Goal: Transaction & Acquisition: Purchase product/service

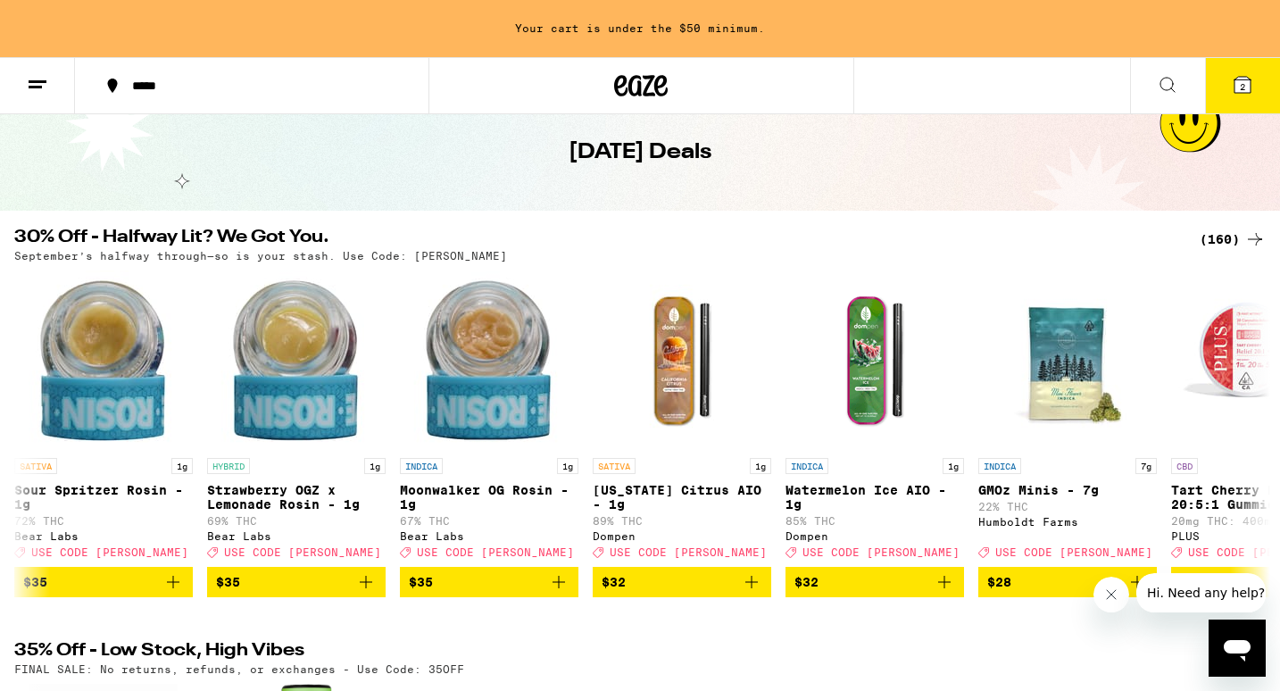
scroll to position [0, 3500]
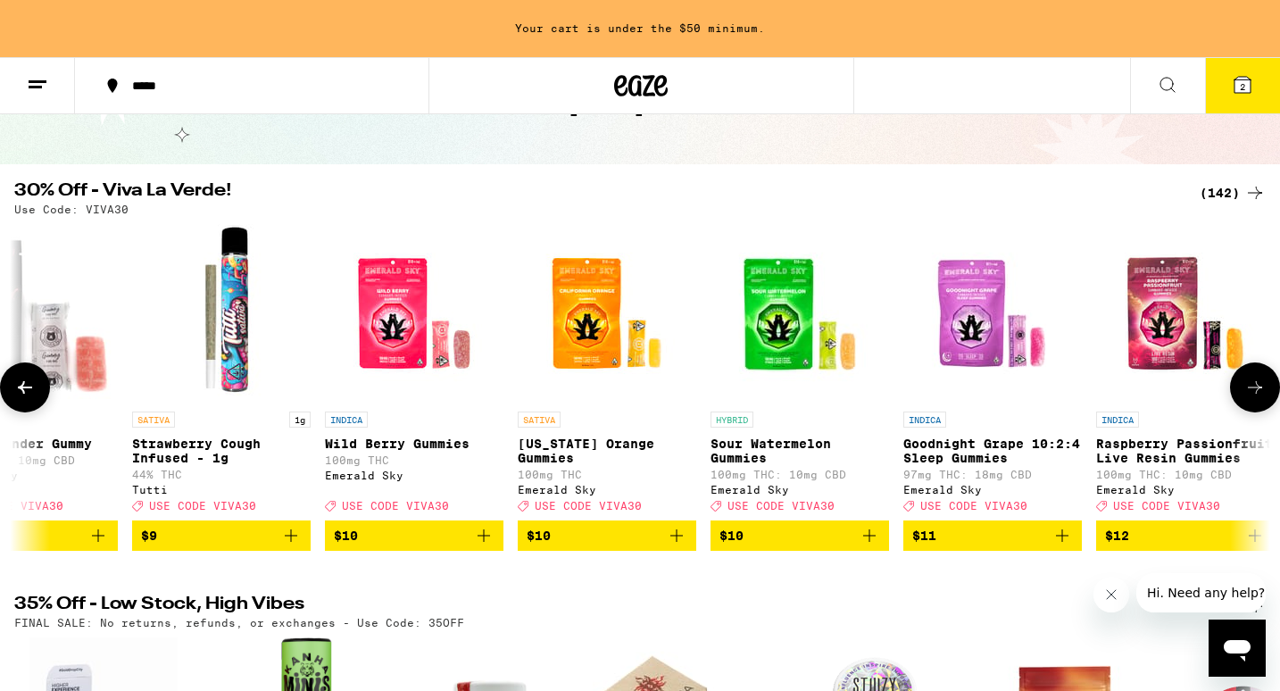
scroll to position [0, 2968]
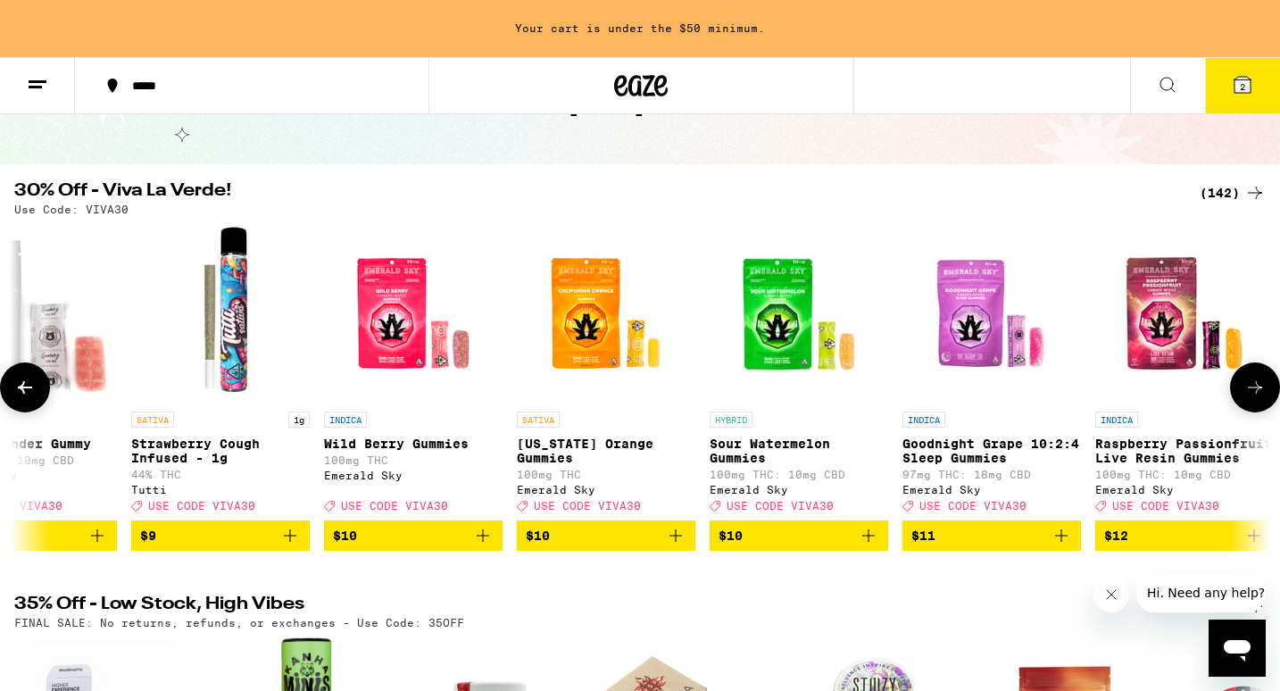
click at [480, 546] on icon "Add to bag" at bounding box center [482, 535] width 21 height 21
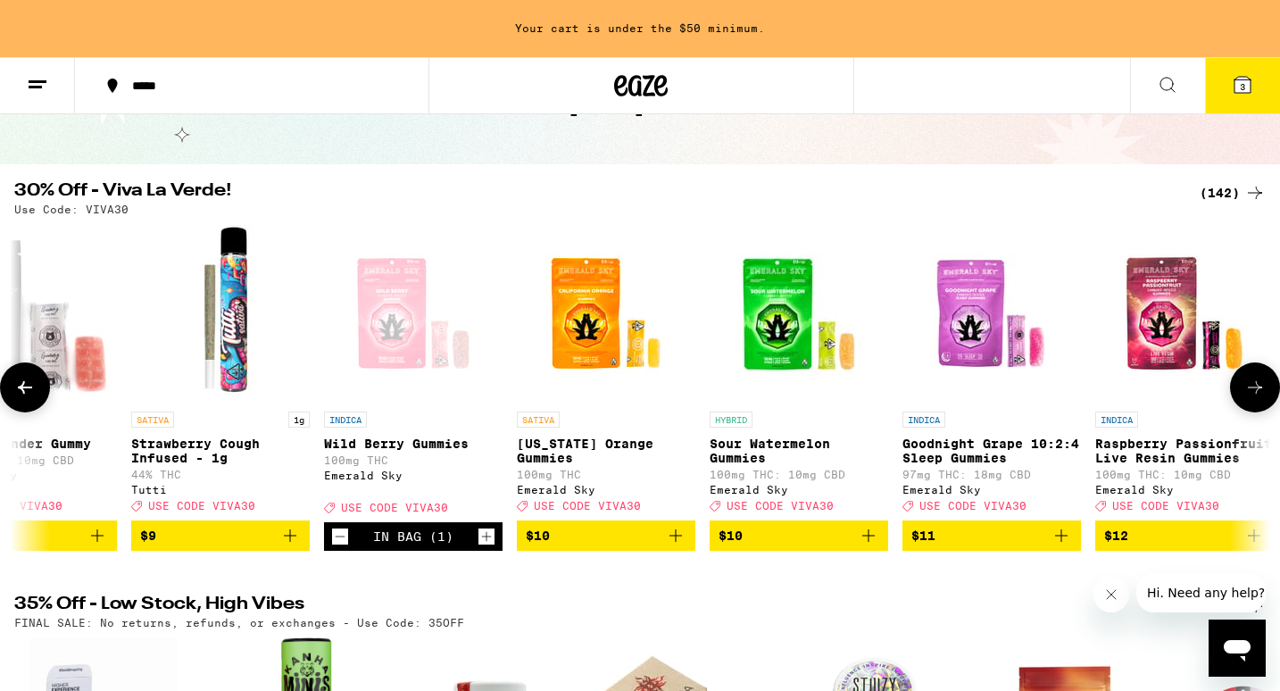
click at [675, 546] on icon "Add to bag" at bounding box center [675, 535] width 21 height 21
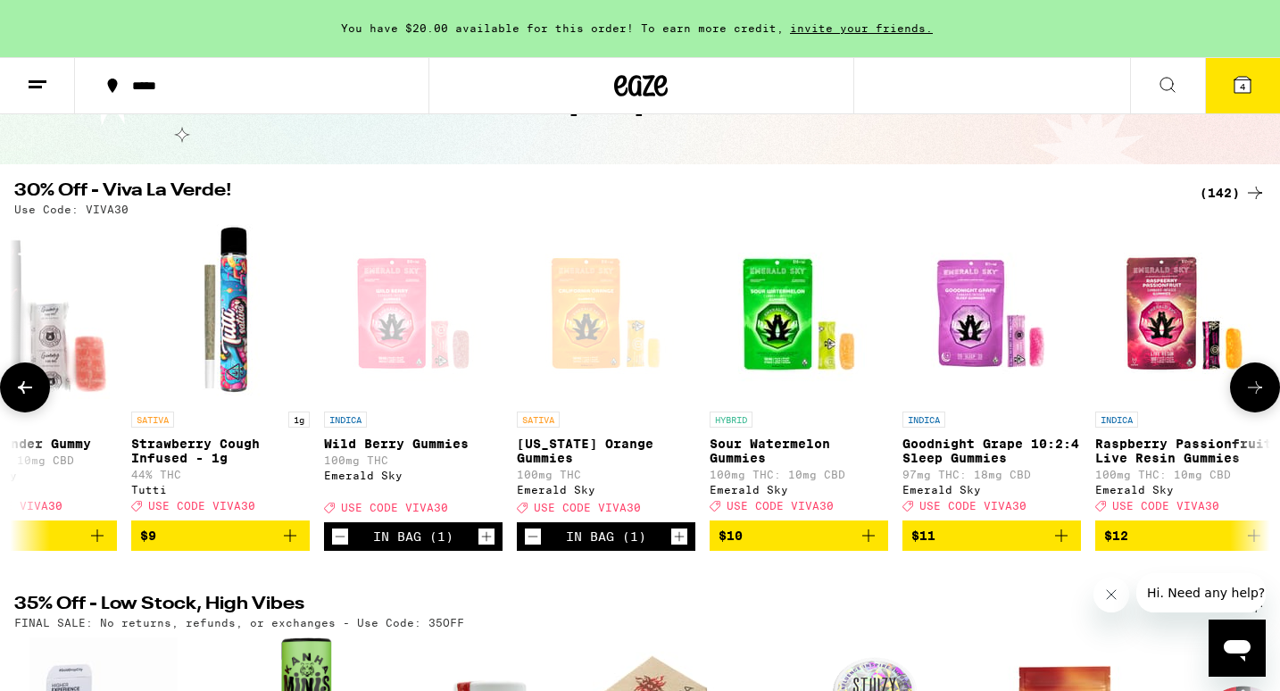
click at [860, 541] on icon "Add to bag" at bounding box center [868, 535] width 21 height 21
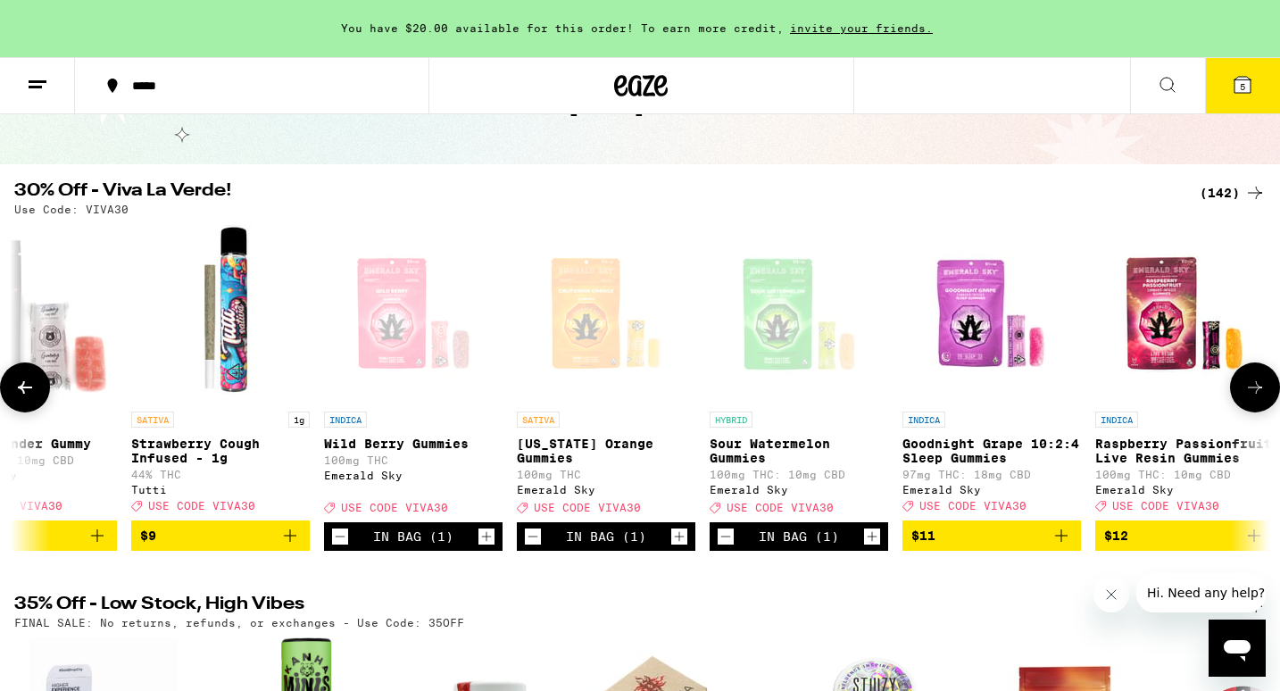
click at [1029, 545] on span "$11" at bounding box center [991, 535] width 161 height 21
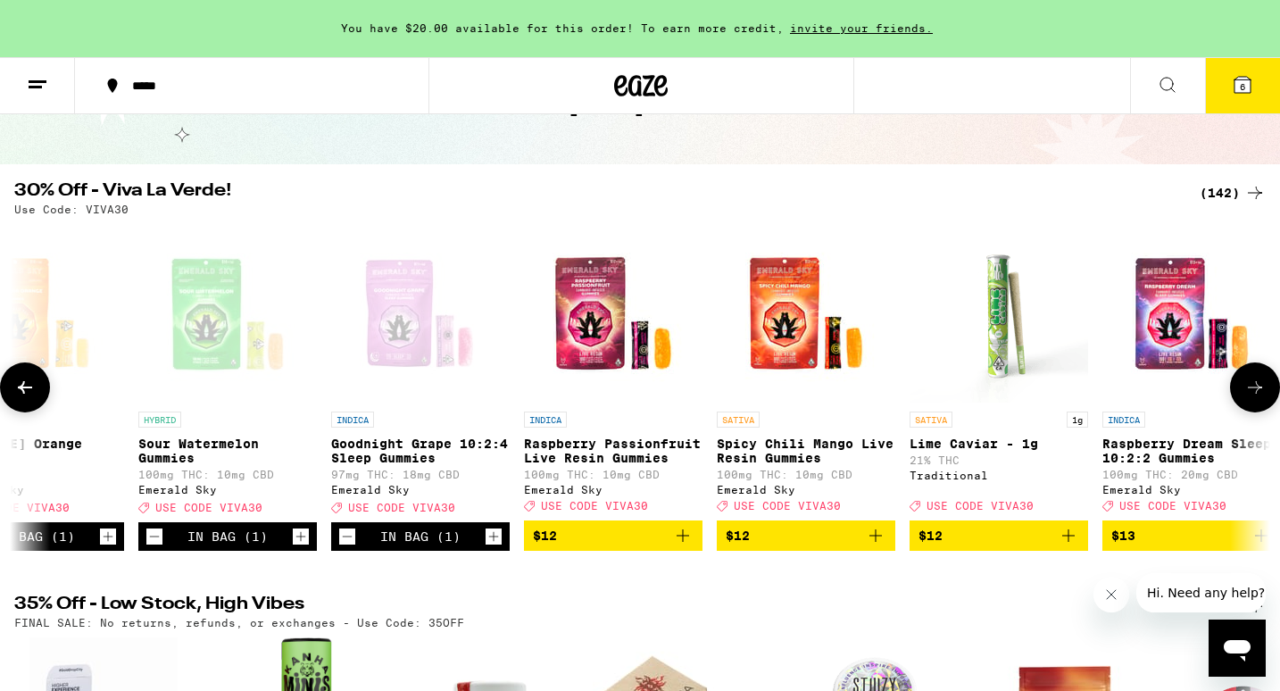
scroll to position [0, 3569]
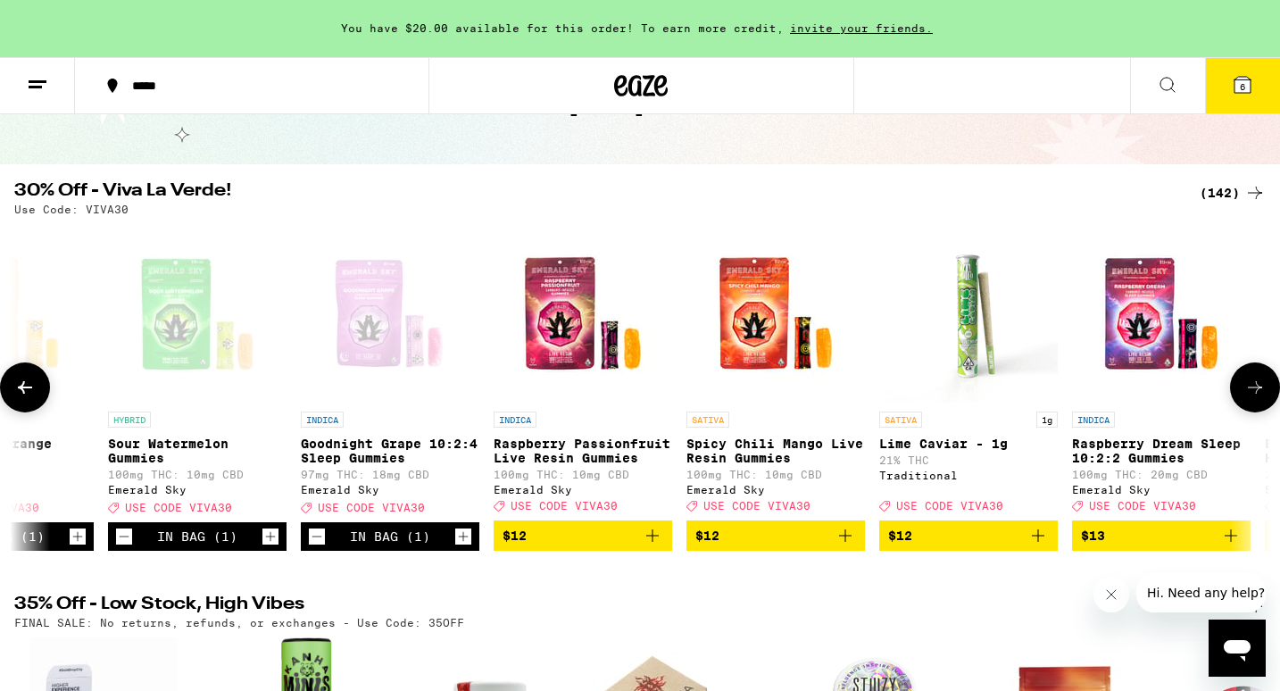
click at [640, 541] on span "$12" at bounding box center [582, 535] width 161 height 21
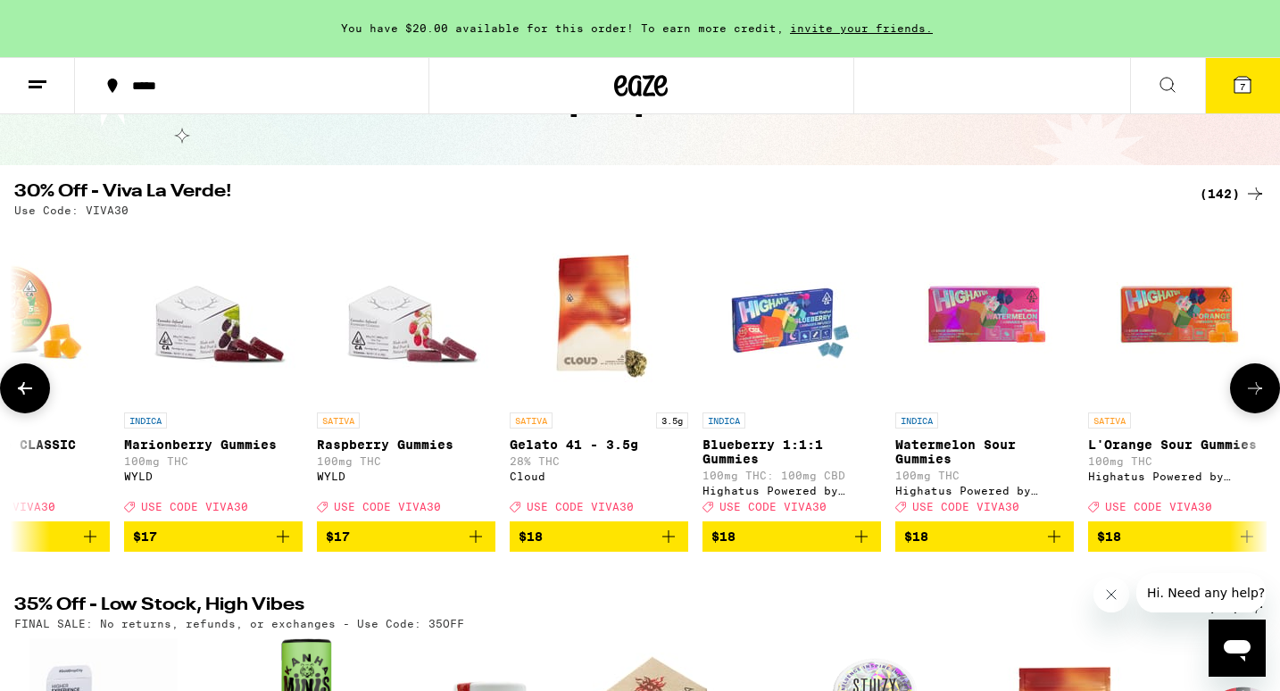
scroll to position [0, 7417]
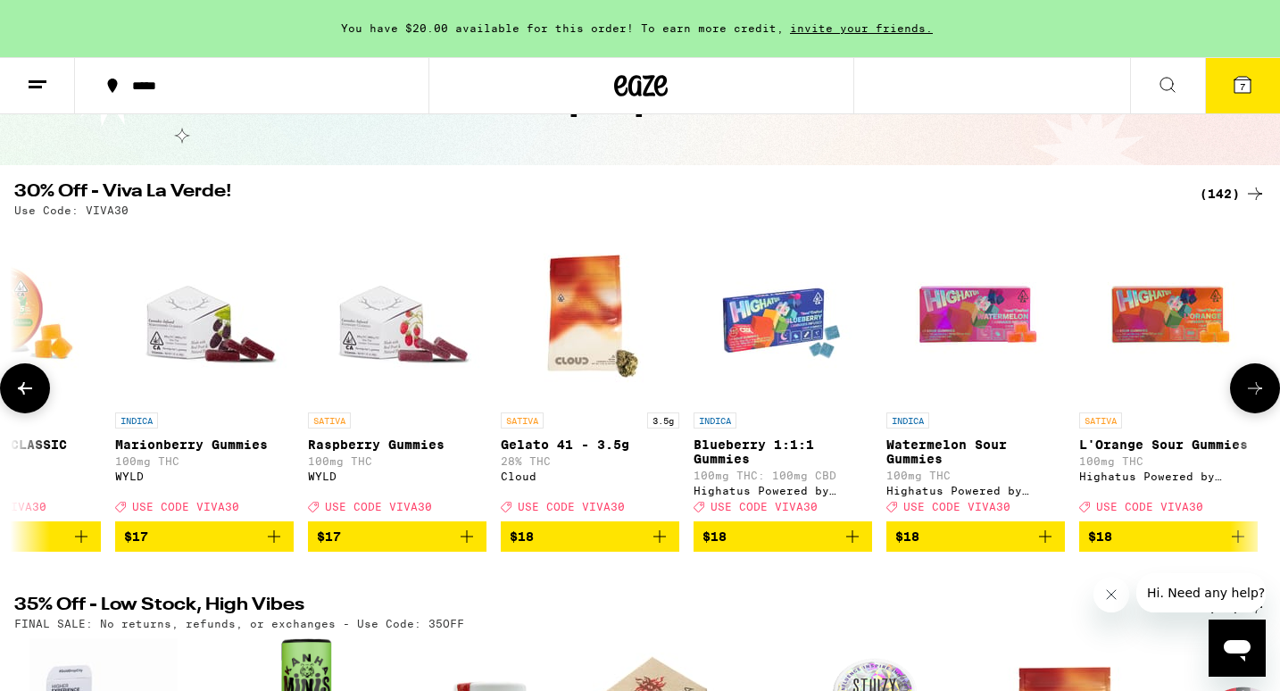
click at [458, 542] on icon "Add to bag" at bounding box center [466, 536] width 21 height 21
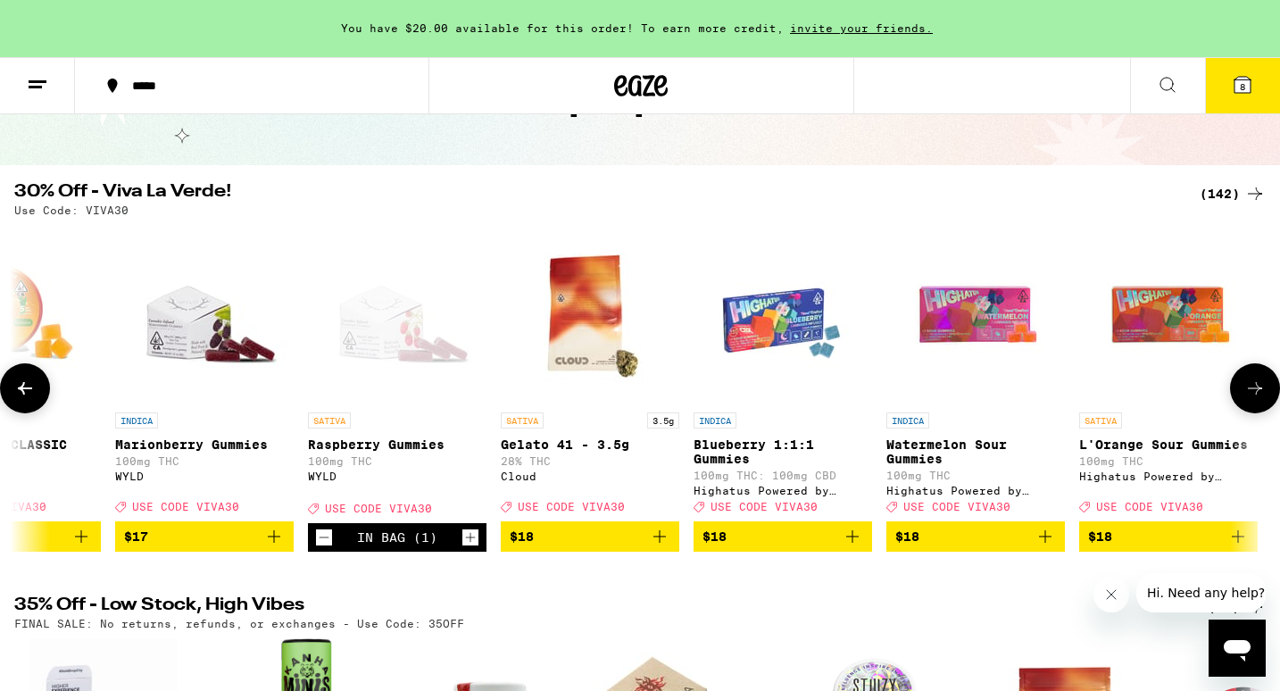
click at [240, 547] on span "$17" at bounding box center [204, 536] width 161 height 21
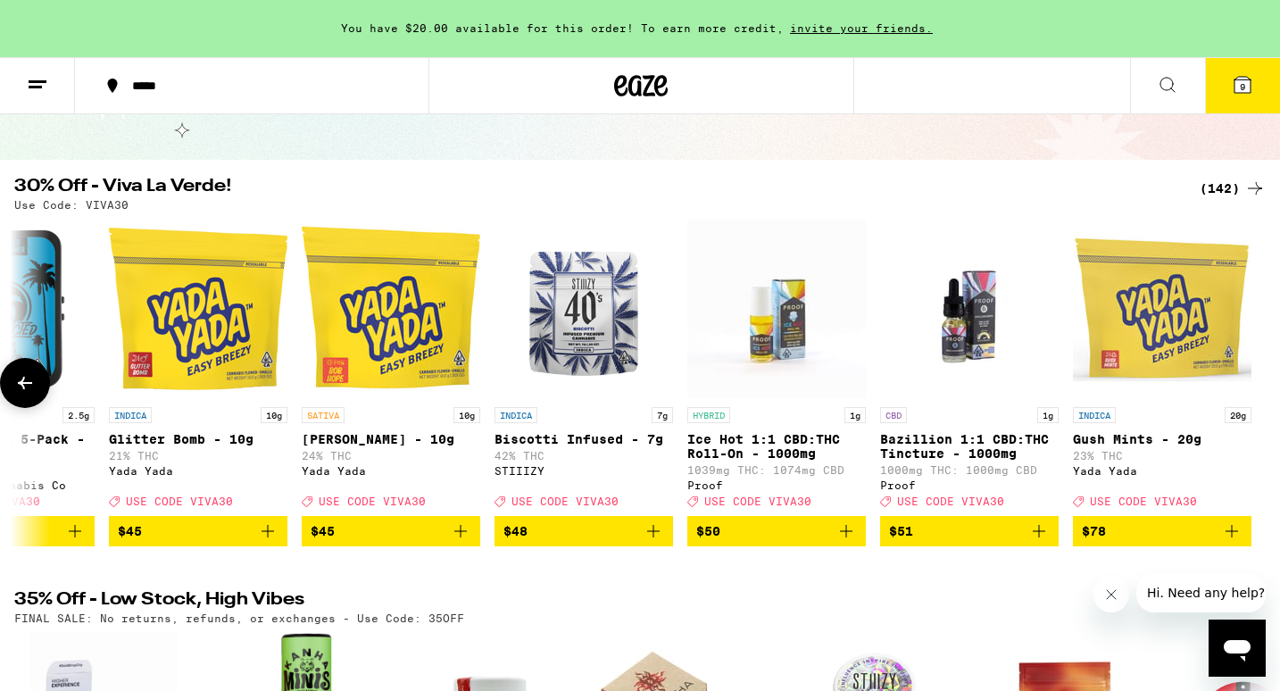
scroll to position [0, 26123]
click at [1236, 87] on icon at bounding box center [1242, 85] width 16 height 16
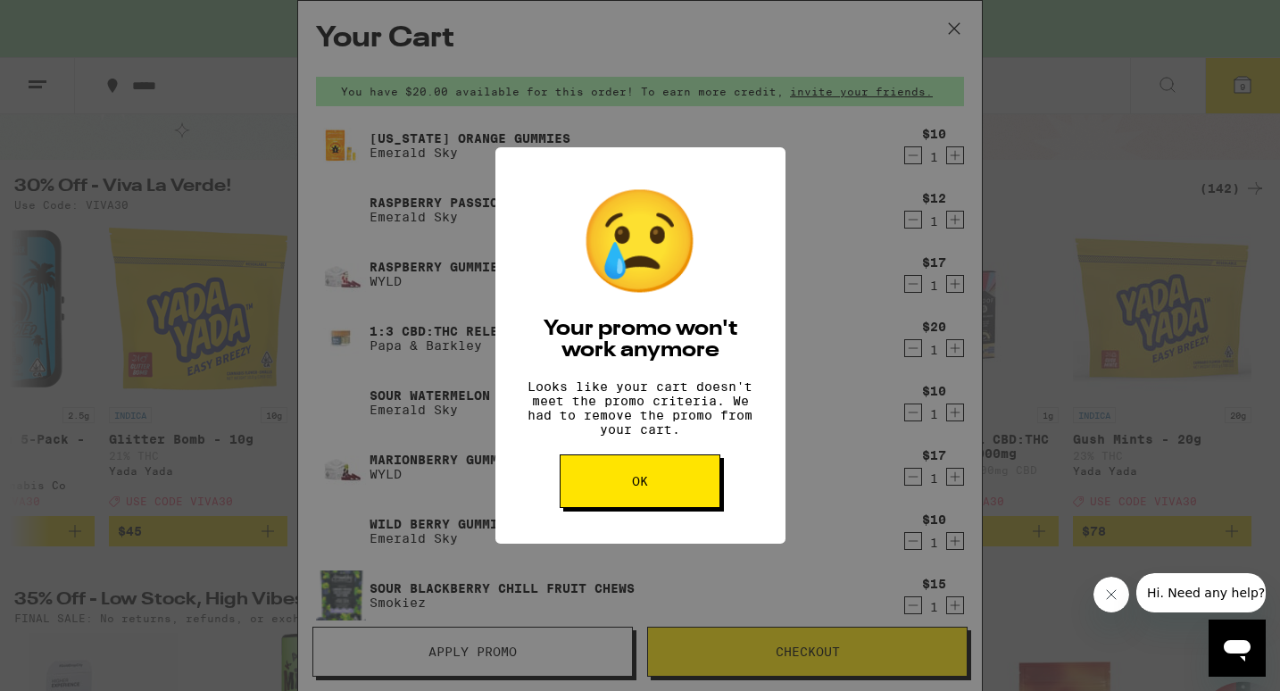
click at [649, 494] on button "OK" at bounding box center [640, 481] width 161 height 54
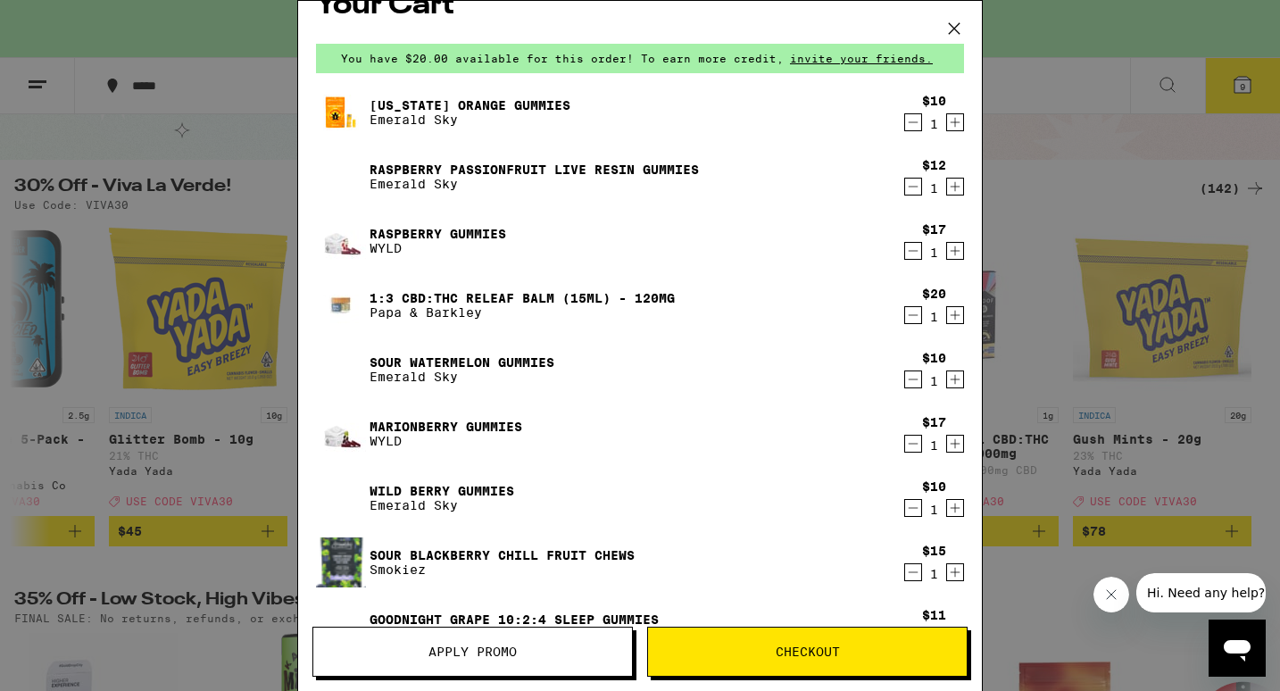
scroll to position [101, 0]
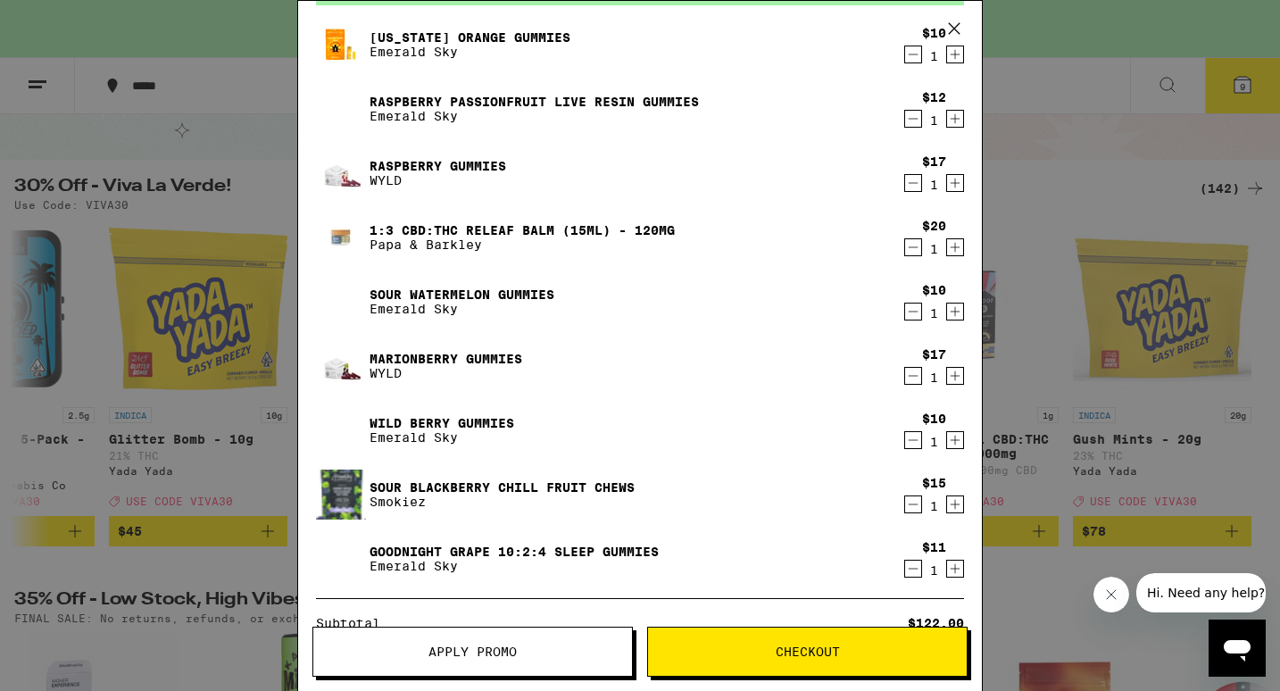
click at [915, 246] on icon "Decrement" at bounding box center [913, 247] width 16 height 21
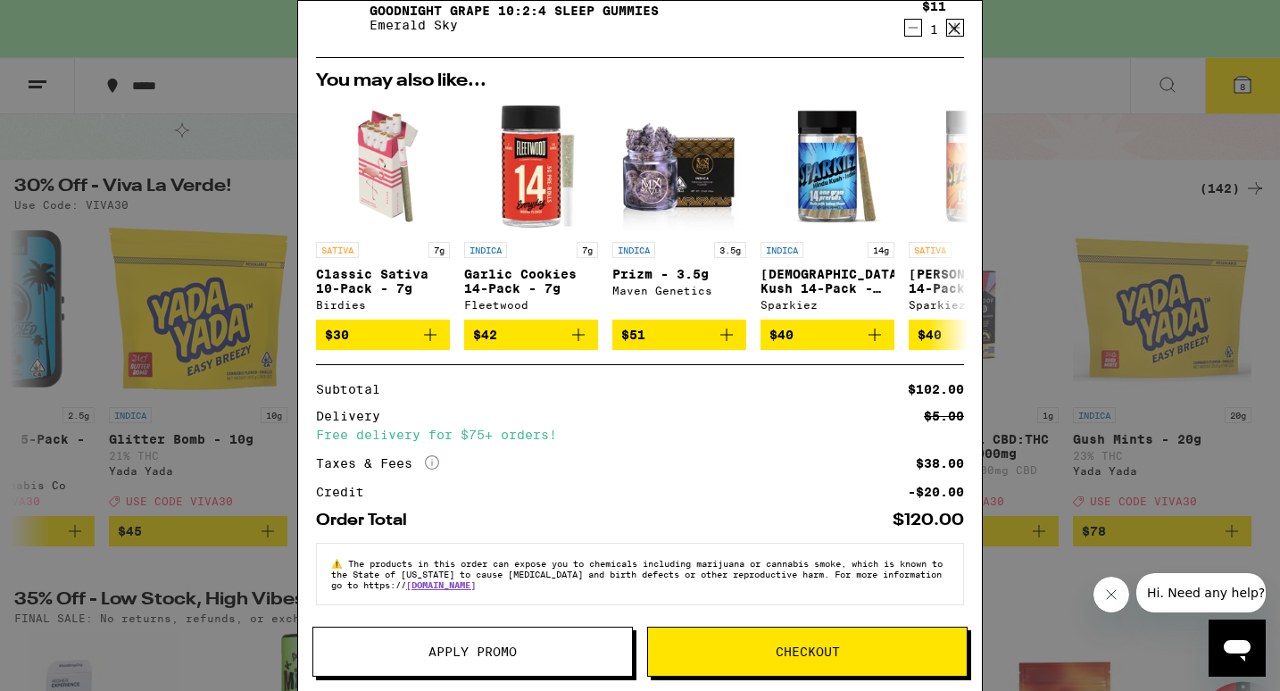
scroll to position [588, 0]
click at [427, 650] on span "Apply Promo" at bounding box center [472, 651] width 319 height 12
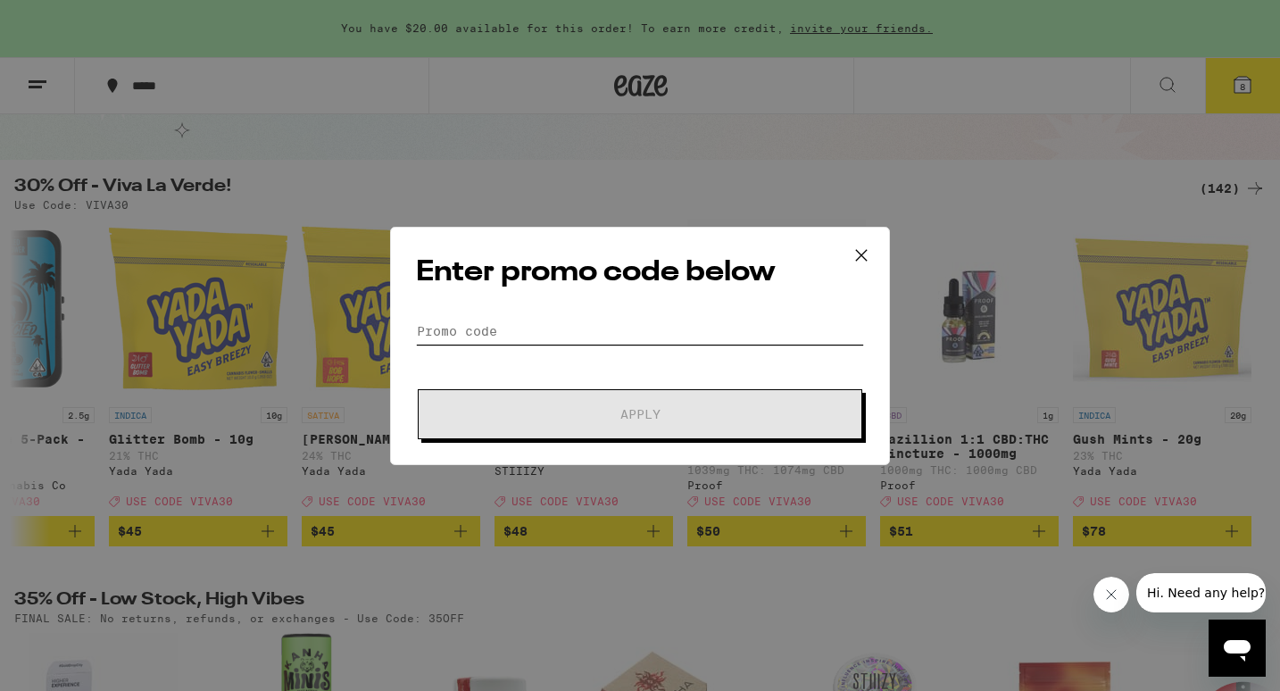
click at [495, 333] on input "Promo Code" at bounding box center [640, 331] width 448 height 27
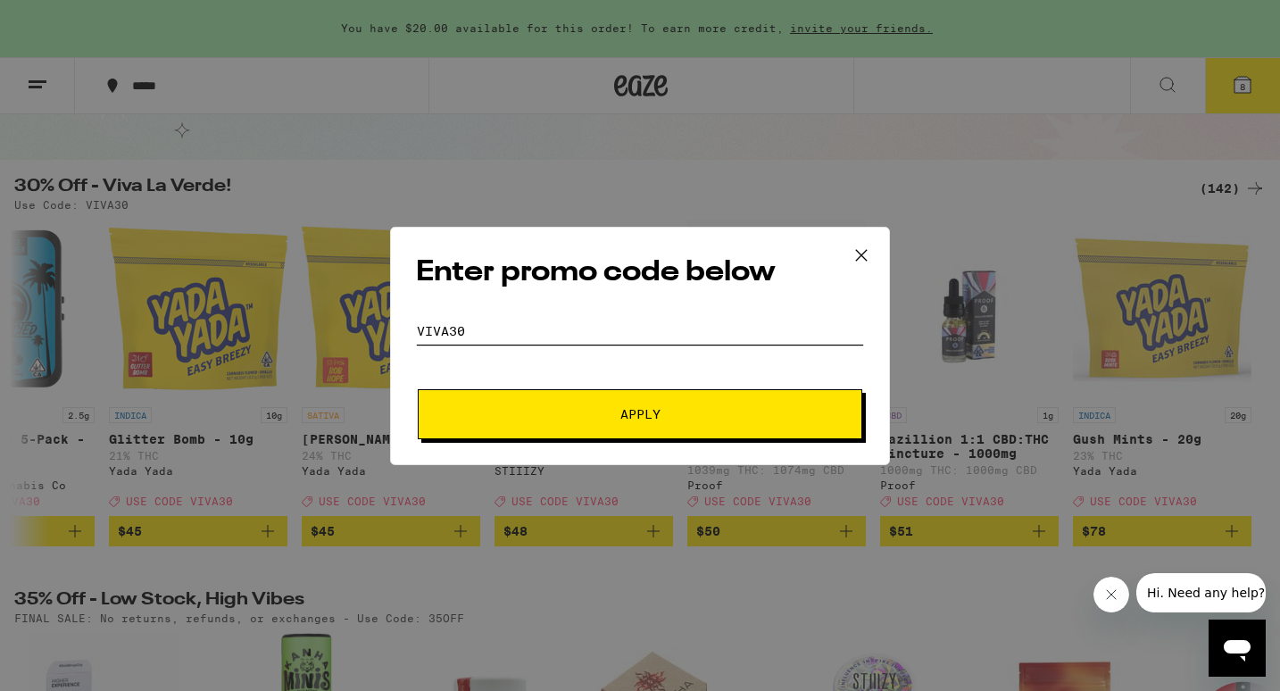
type input "viva30"
click at [540, 425] on button "Apply" at bounding box center [640, 414] width 444 height 50
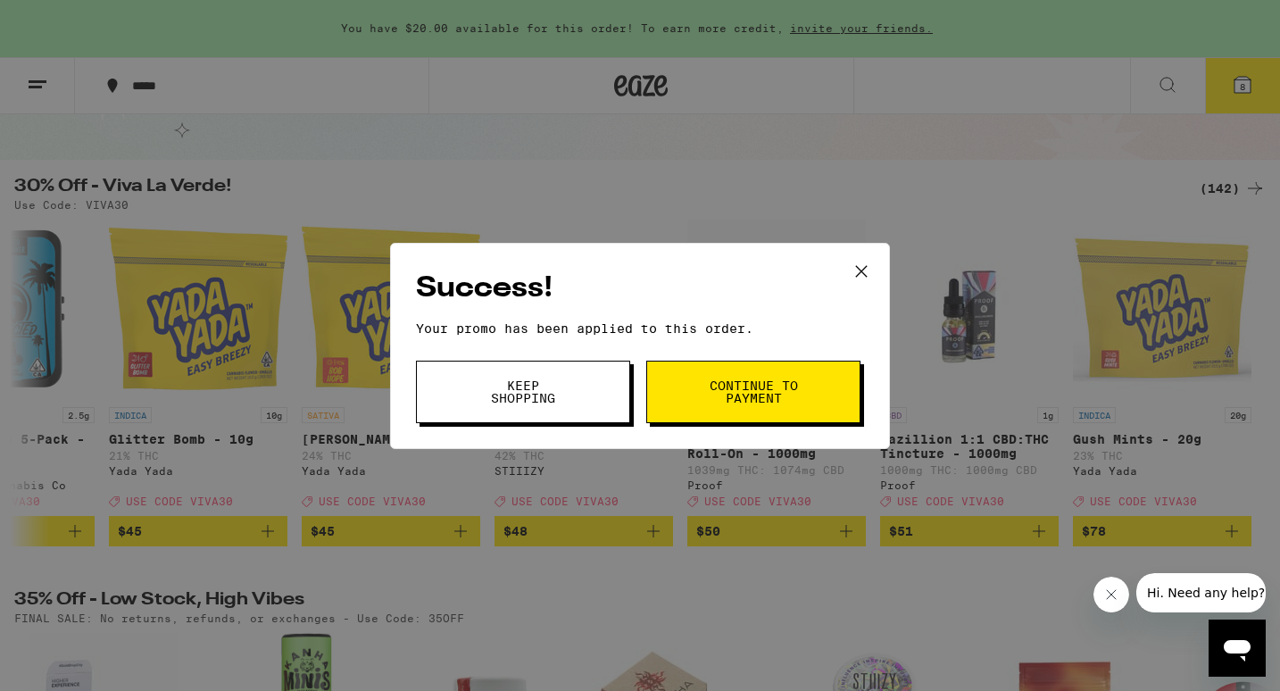
click at [540, 400] on span "Keep Shopping" at bounding box center [522, 391] width 91 height 25
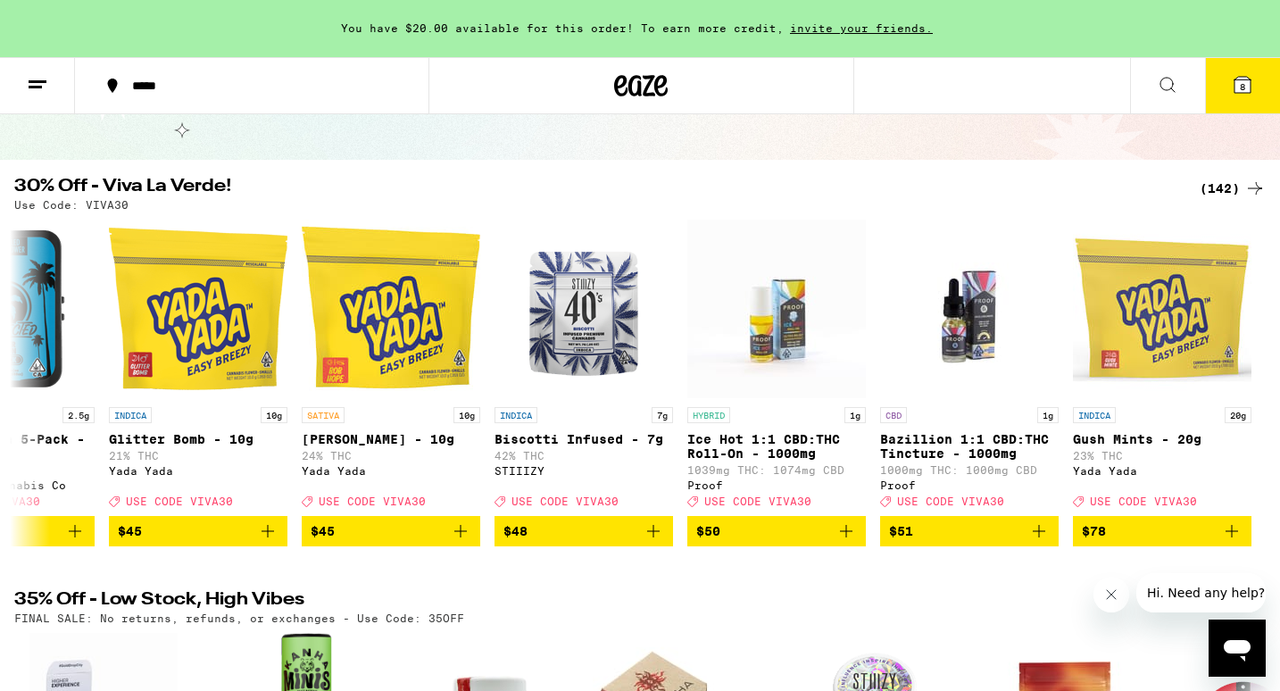
click at [1244, 85] on span "8" at bounding box center [1242, 86] width 5 height 11
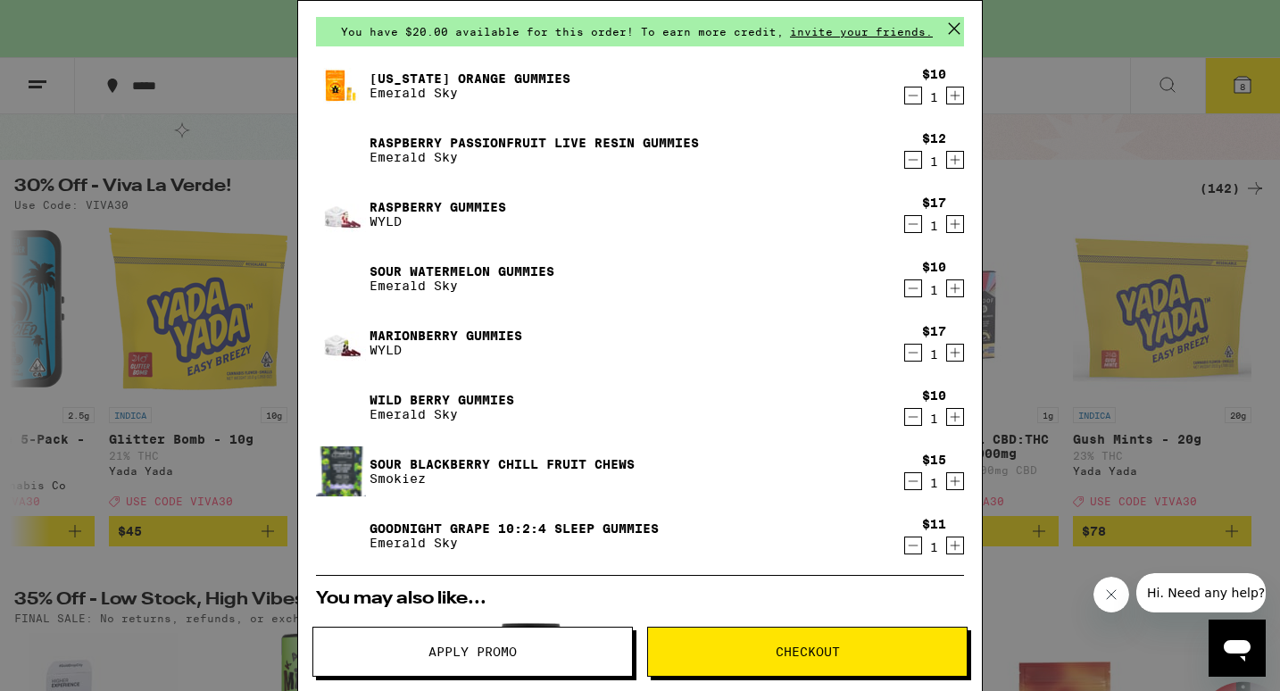
scroll to position [58, 0]
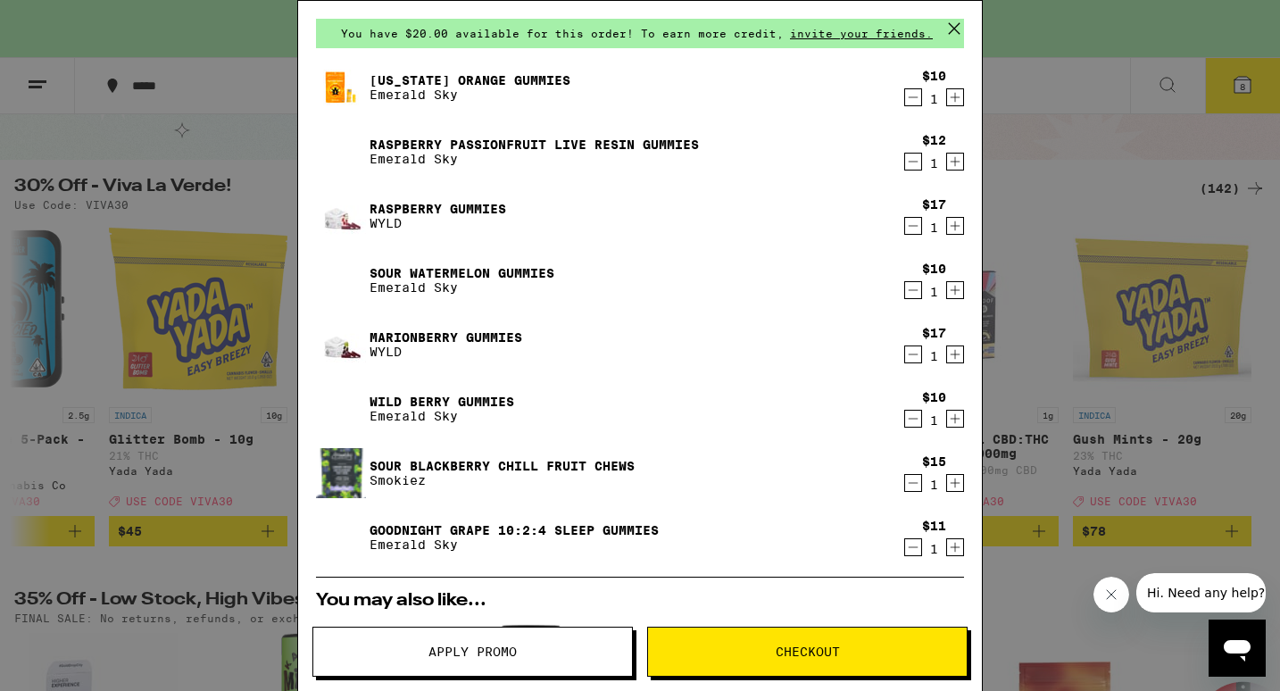
click at [949, 33] on icon at bounding box center [954, 28] width 27 height 27
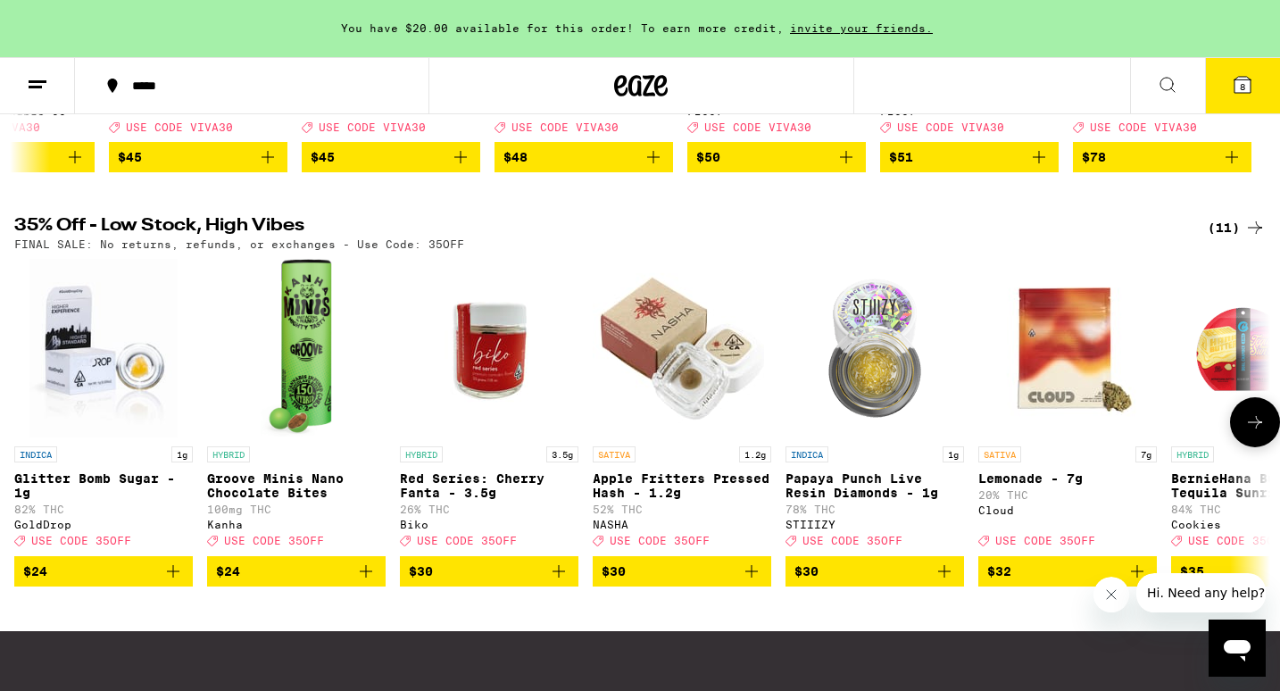
scroll to position [511, 0]
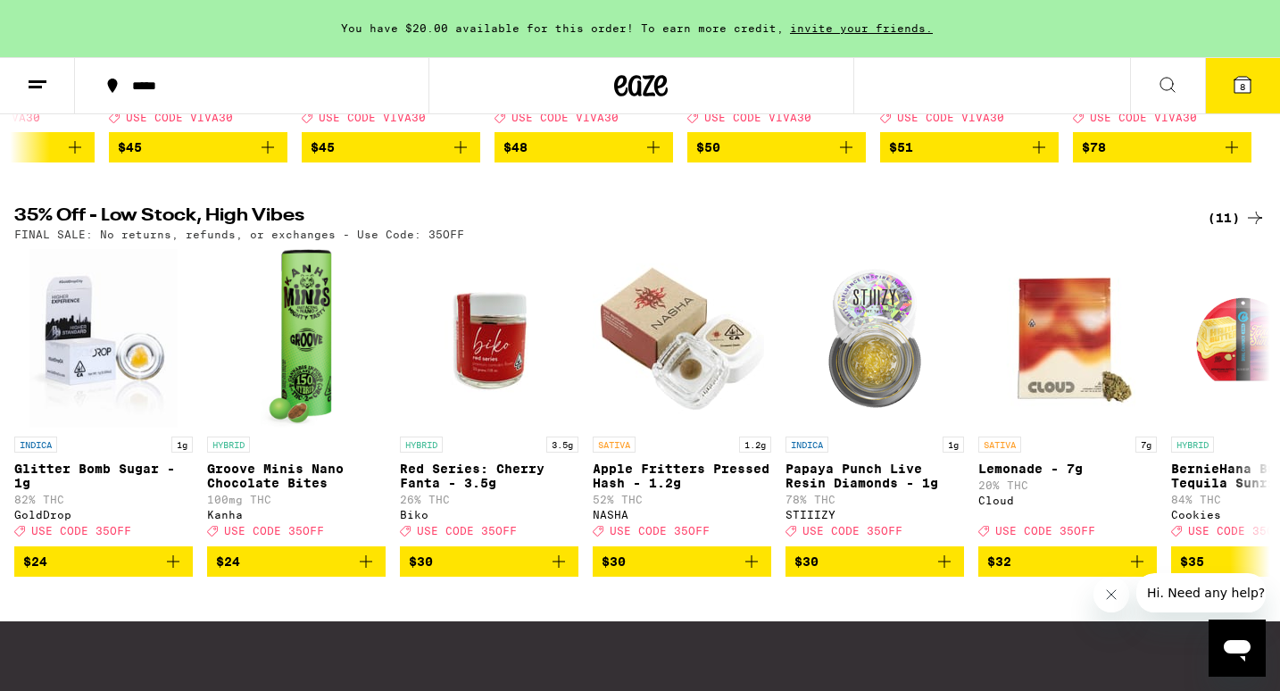
click at [1241, 89] on span "8" at bounding box center [1242, 86] width 5 height 11
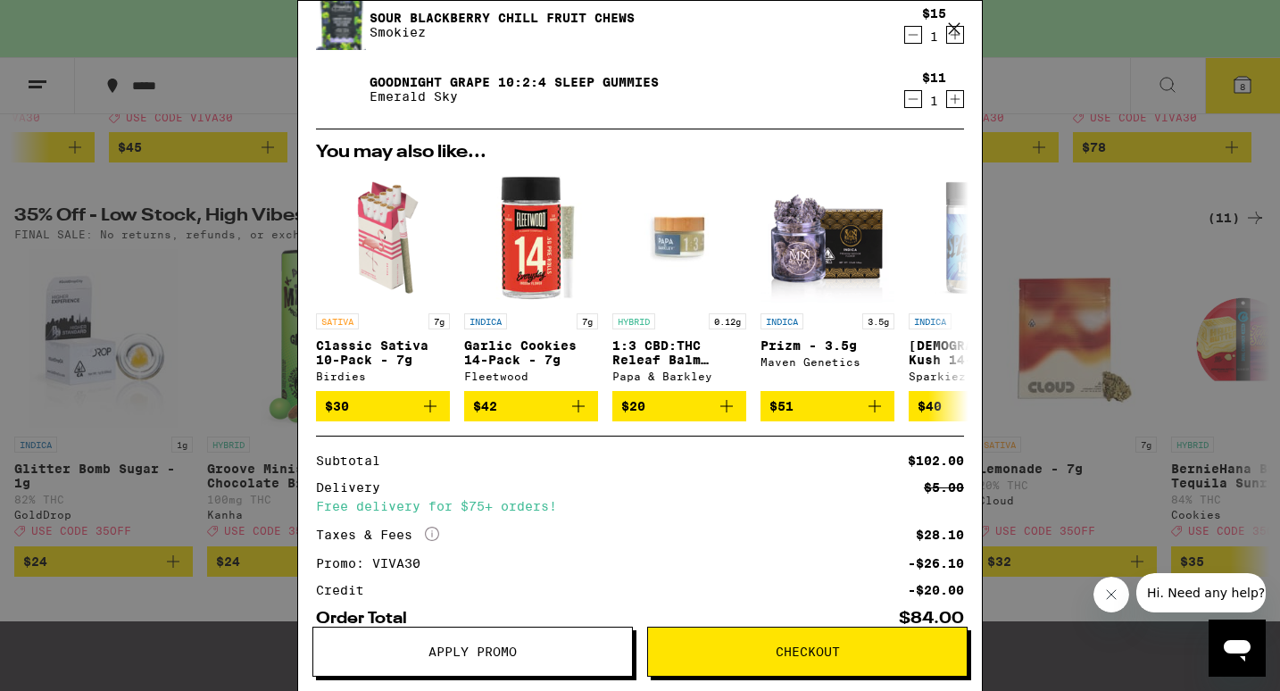
scroll to position [509, 0]
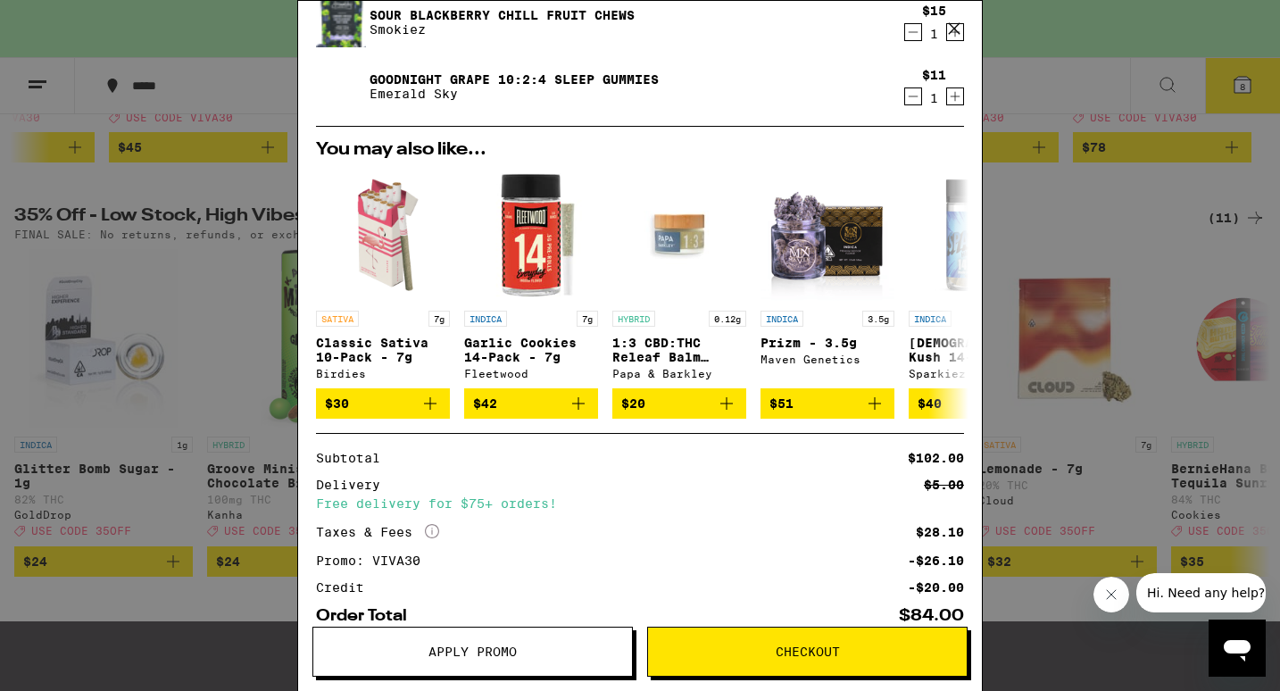
click at [213, 391] on div "Your Cart You have $20.00 available for this order! To earn more credit, invite…" at bounding box center [640, 345] width 1280 height 691
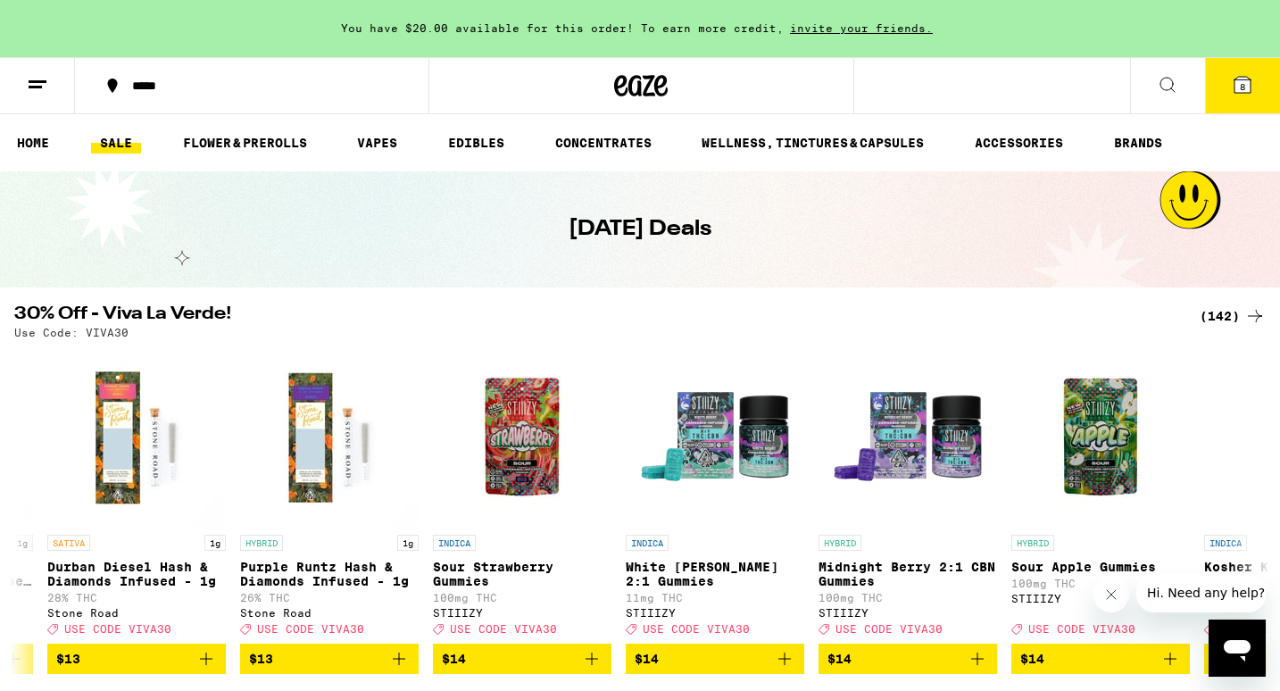
click at [631, 84] on icon at bounding box center [641, 85] width 27 height 21
